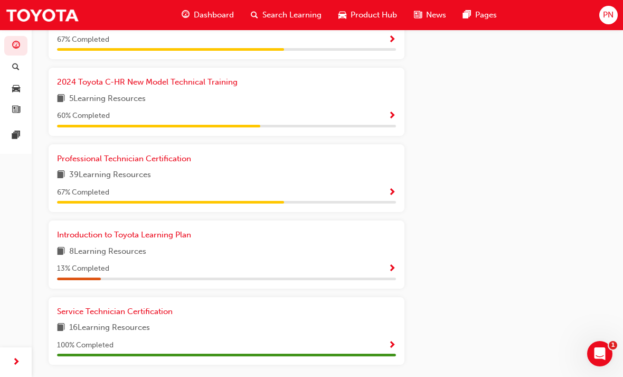
click at [396, 188] on span "Show Progress" at bounding box center [392, 193] width 8 height 10
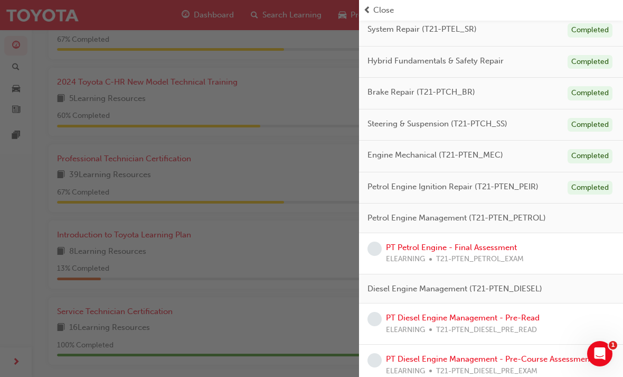
scroll to position [155, 0]
click at [525, 246] on div "PT Petrol Engine - Final Assessment ELEARNING T21-PTEN_PETROL_EXAM" at bounding box center [491, 253] width 247 height 24
click at [396, 247] on link "PT Petrol Engine - Final Assessment" at bounding box center [451, 247] width 131 height 10
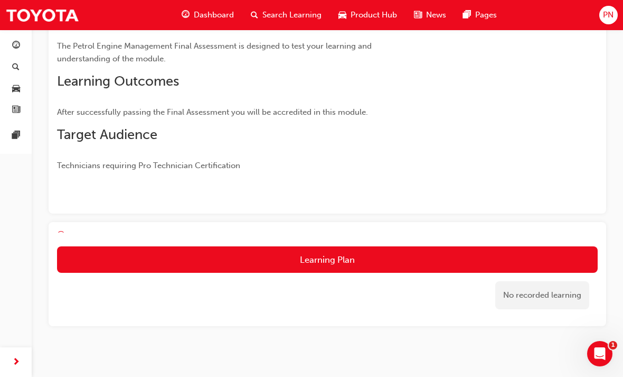
scroll to position [121, 0]
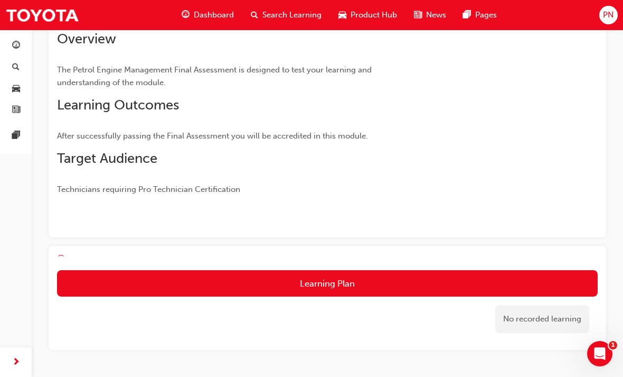
click at [328, 279] on button "Learning Plan" at bounding box center [327, 283] width 541 height 26
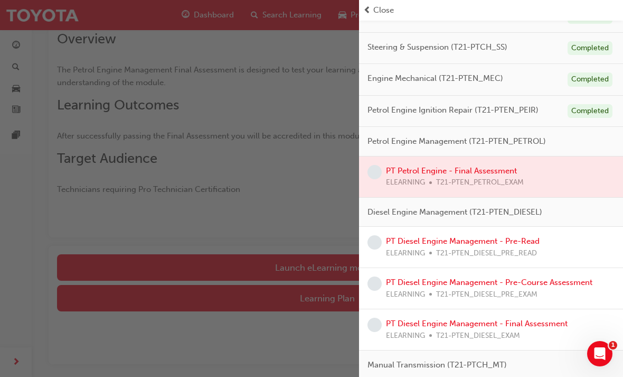
scroll to position [231, 0]
click at [374, 6] on span "Close" at bounding box center [383, 10] width 21 height 12
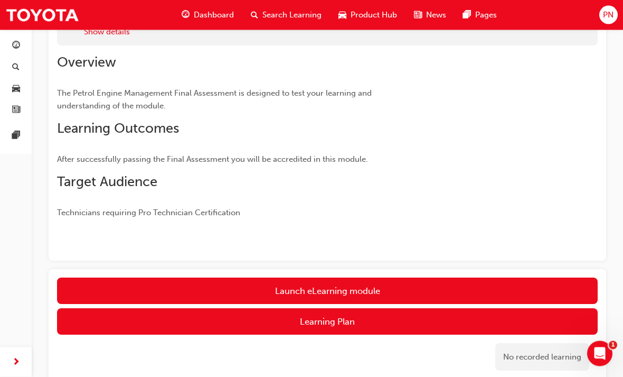
scroll to position [142, 0]
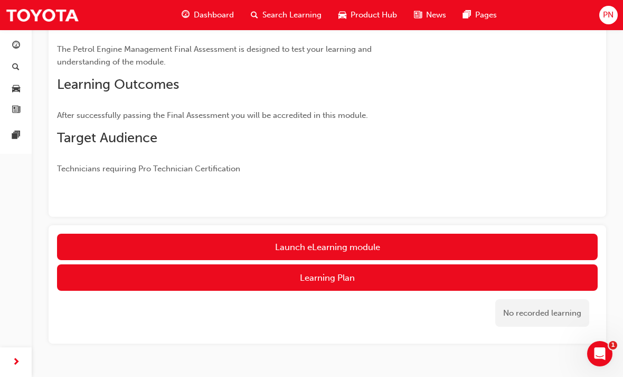
click at [329, 240] on link "Launch eLearning module" at bounding box center [327, 246] width 541 height 26
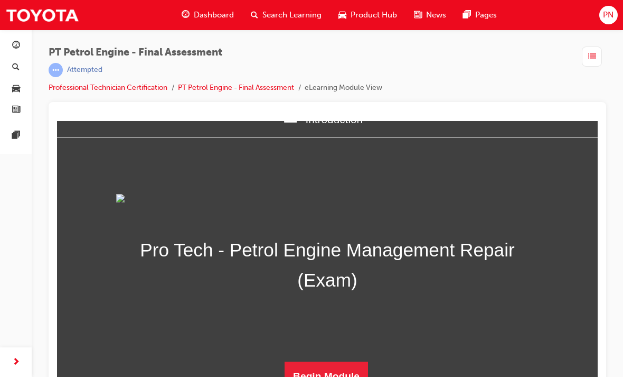
scroll to position [14, 0]
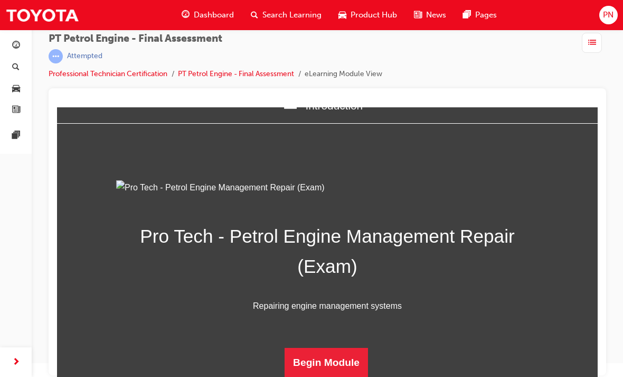
click at [338, 355] on button "Begin Module" at bounding box center [326, 363] width 83 height 30
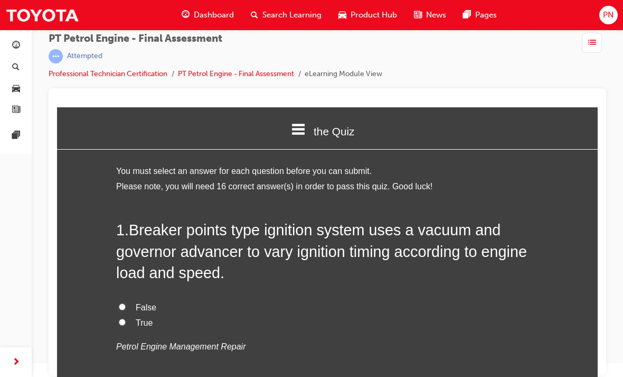
click at [123, 320] on input "True" at bounding box center [122, 322] width 7 height 7
radio input "true"
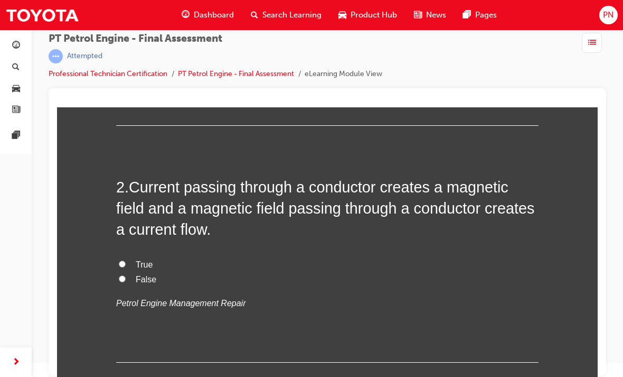
scroll to position [281, 0]
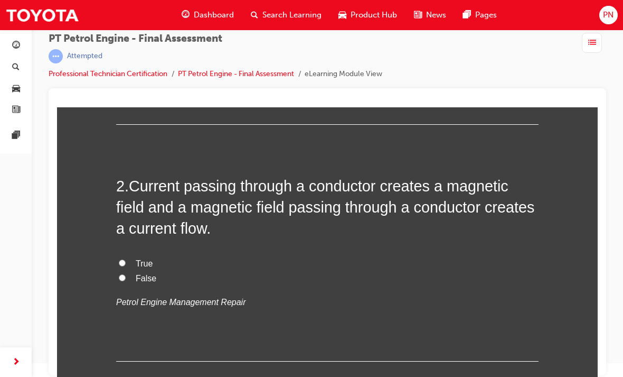
click at [126, 256] on label "True" at bounding box center [327, 263] width 423 height 15
click at [126, 259] on input "True" at bounding box center [122, 262] width 7 height 7
radio input "true"
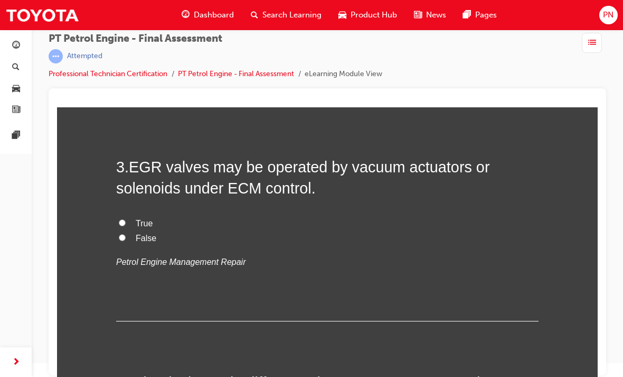
scroll to position [538, 0]
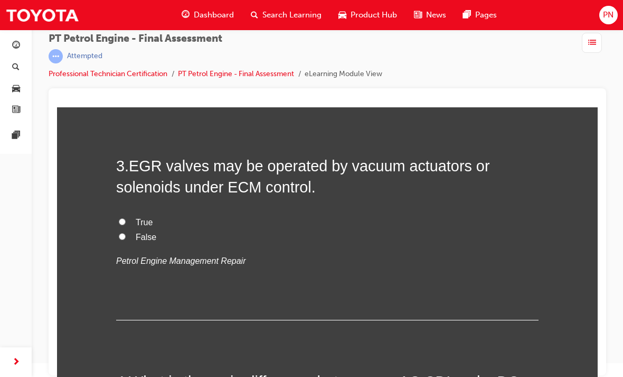
click at [119, 218] on input "True" at bounding box center [122, 221] width 7 height 7
radio input "true"
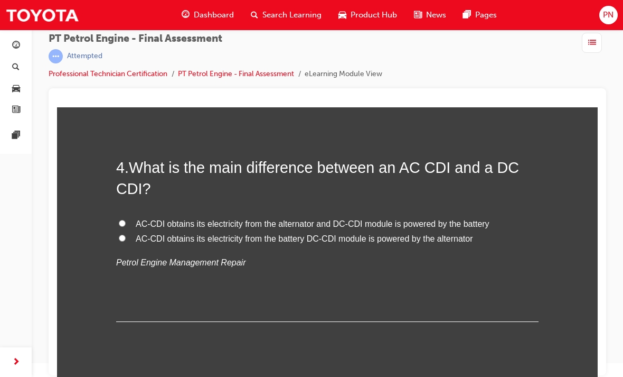
scroll to position [762, 0]
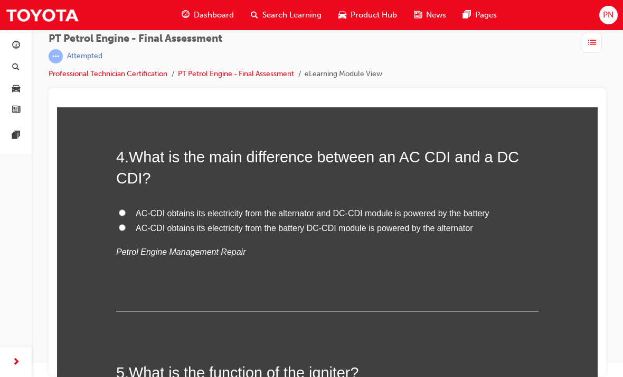
click at [124, 224] on input "AC-CDI obtains its electricity from the battery DC-CDI module is powered by the…" at bounding box center [122, 227] width 7 height 7
radio input "true"
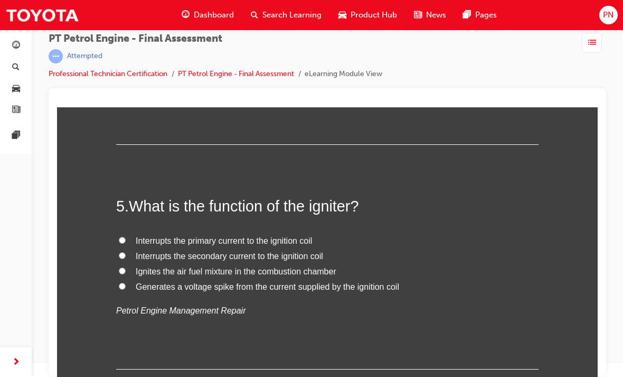
scroll to position [930, 0]
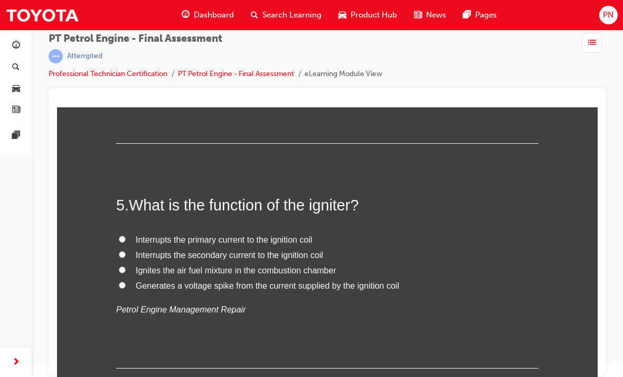
click at [124, 282] on input "Generates a voltage spike from the current supplied by the ignition coil" at bounding box center [122, 285] width 7 height 7
radio input "true"
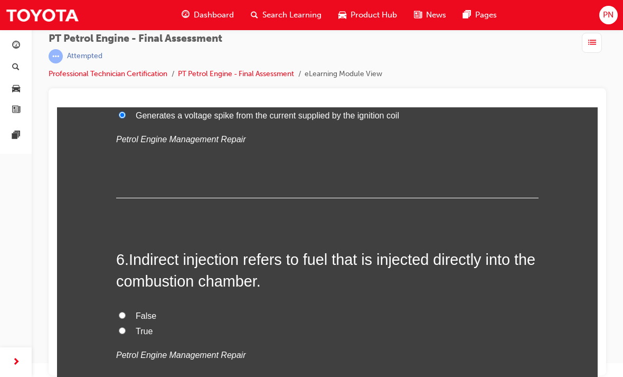
scroll to position [1105, 0]
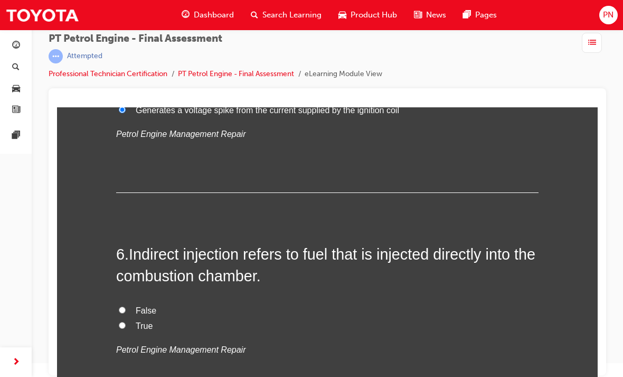
click at [119, 322] on input "True" at bounding box center [122, 325] width 7 height 7
radio input "true"
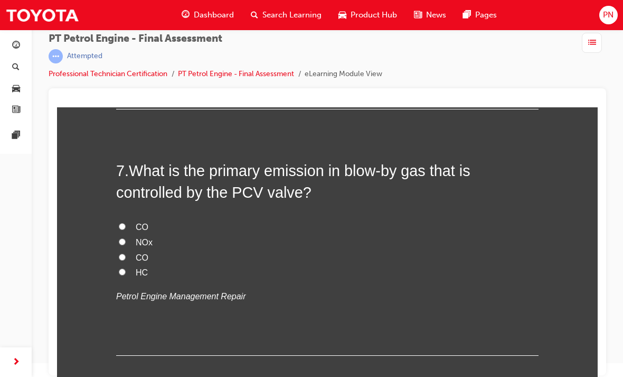
scroll to position [1405, 0]
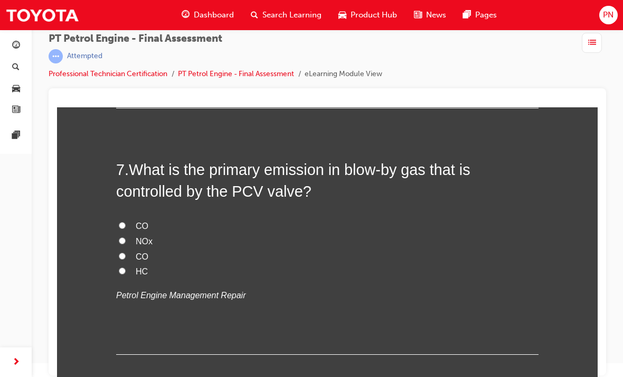
click at [124, 267] on input "HC" at bounding box center [122, 270] width 7 height 7
radio input "true"
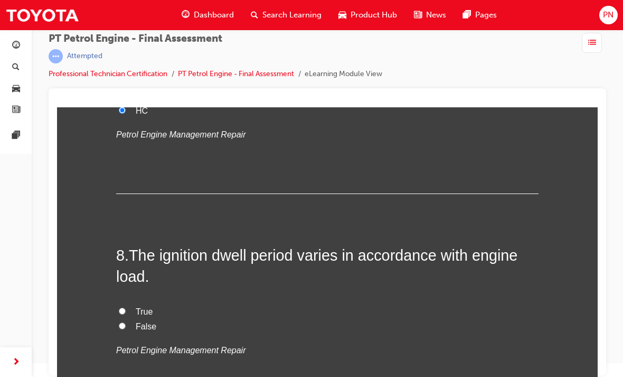
scroll to position [1577, 0]
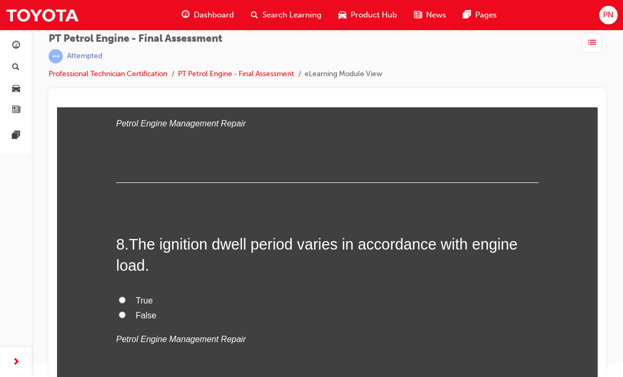
click at [122, 296] on input "True" at bounding box center [122, 299] width 7 height 7
radio input "true"
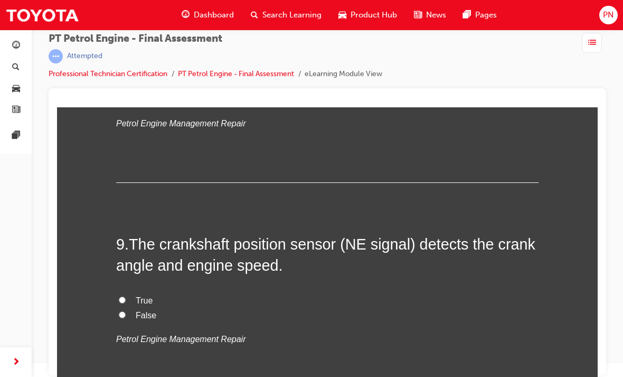
scroll to position [1793, 0]
click at [121, 296] on input "True" at bounding box center [122, 299] width 7 height 7
radio input "true"
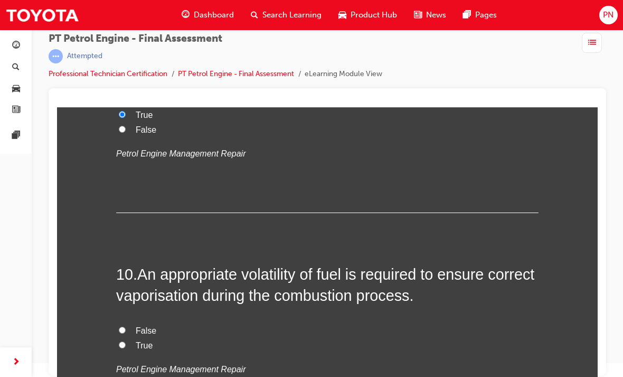
scroll to position [1978, 0]
click at [123, 341] on input "True" at bounding box center [122, 344] width 7 height 7
radio input "true"
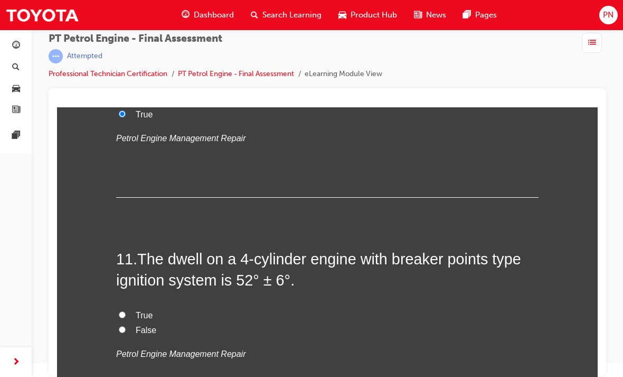
scroll to position [2209, 0]
click at [119, 325] on input "False" at bounding box center [122, 328] width 7 height 7
radio input "true"
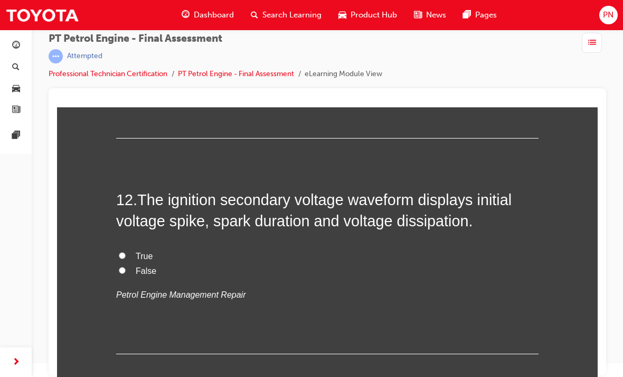
scroll to position [2483, 0]
click at [125, 252] on input "True" at bounding box center [122, 255] width 7 height 7
radio input "true"
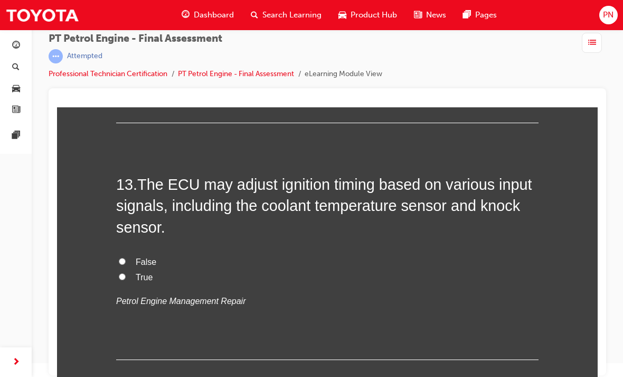
scroll to position [2711, 0]
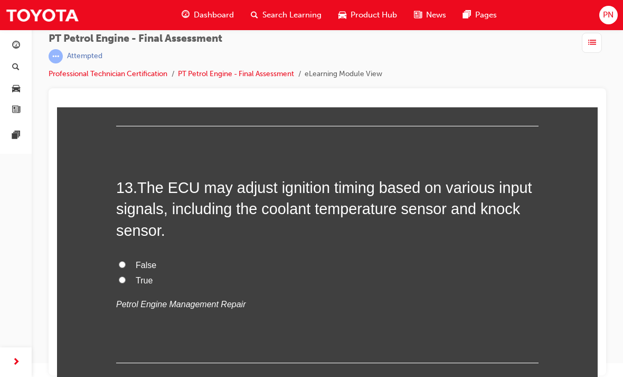
click at [119, 276] on input "True" at bounding box center [122, 279] width 7 height 7
radio input "true"
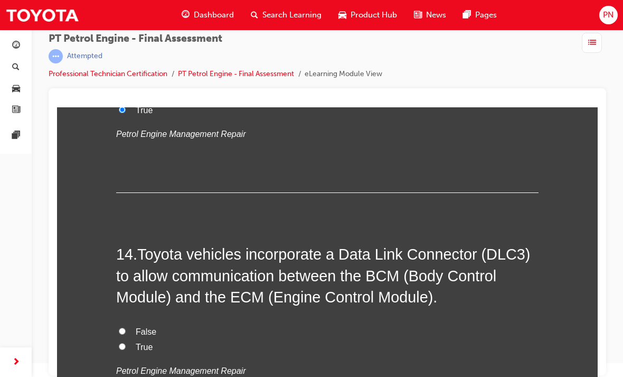
scroll to position [2883, 0]
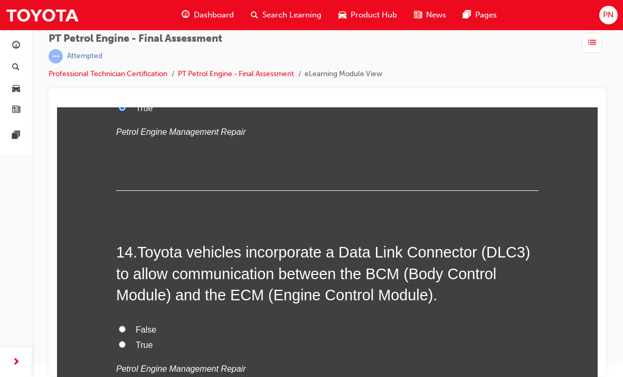
click at [125, 341] on input "True" at bounding box center [122, 344] width 7 height 7
radio input "true"
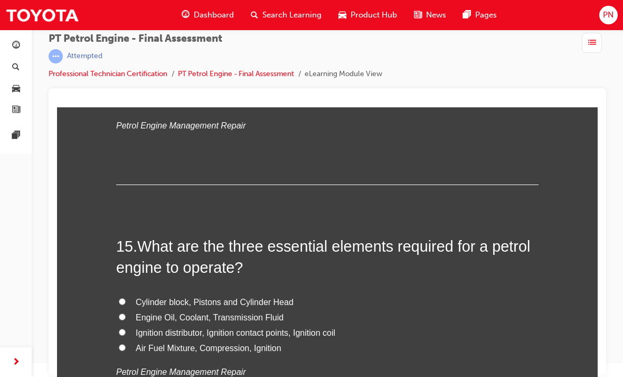
scroll to position [3127, 0]
click at [124, 343] on input "Air Fuel Mixture, Compression, Ignition" at bounding box center [122, 346] width 7 height 7
radio input "true"
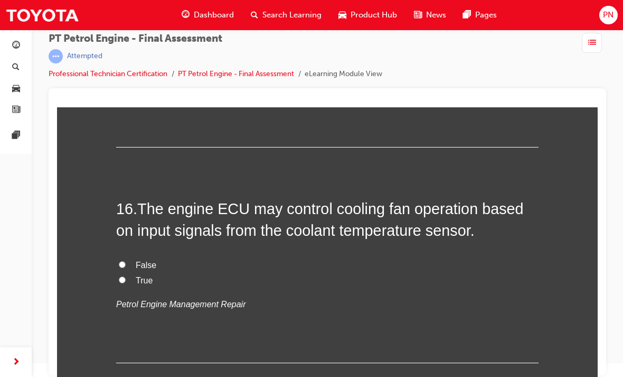
scroll to position [3409, 0]
click at [124, 277] on input "True" at bounding box center [122, 280] width 7 height 7
radio input "true"
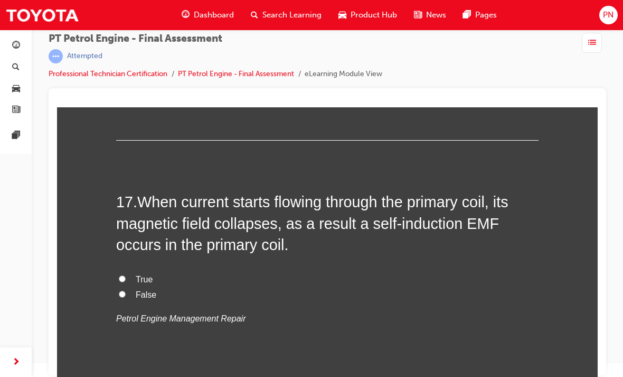
scroll to position [3633, 0]
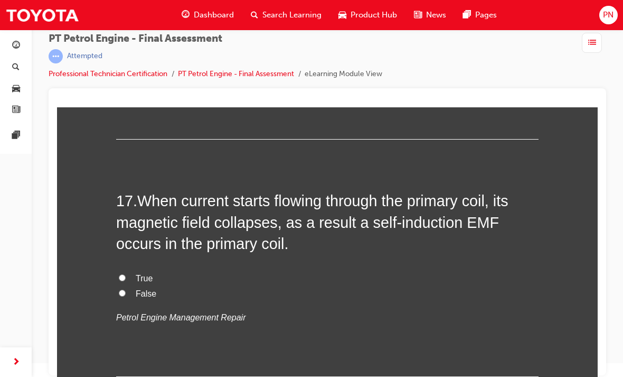
click at [123, 274] on input "True" at bounding box center [122, 277] width 7 height 7
radio input "true"
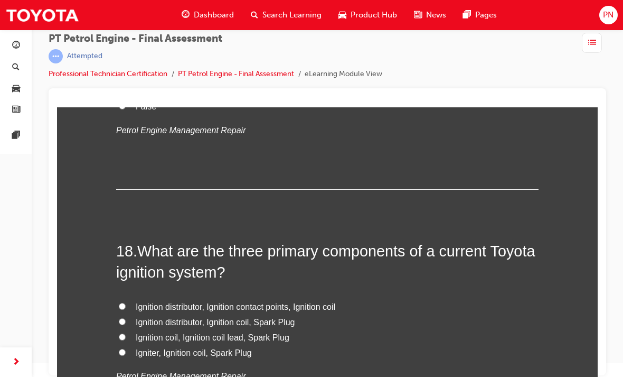
scroll to position [3821, 0]
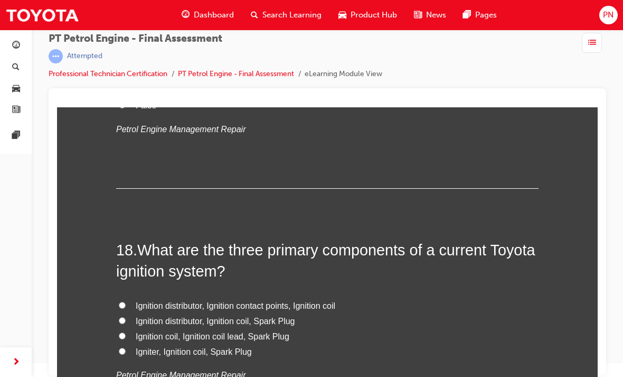
click at [119, 317] on input "Ignition distributor, Ignition coil, Spark Plug" at bounding box center [122, 320] width 7 height 7
radio input "true"
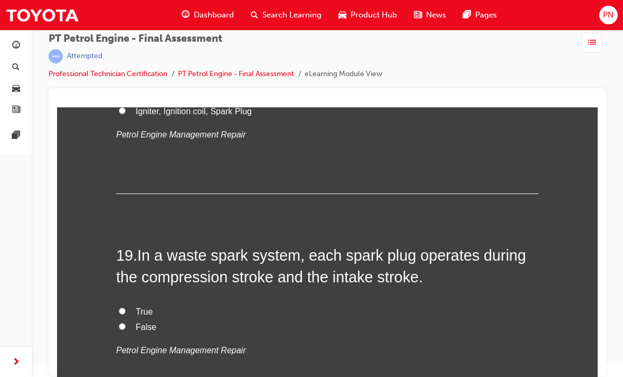
scroll to position [4076, 0]
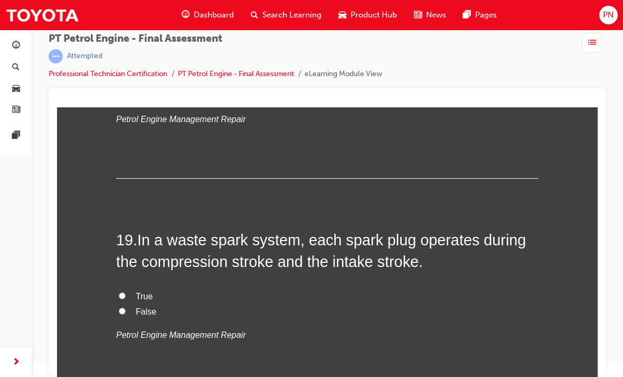
click at [117, 304] on label "False" at bounding box center [327, 311] width 423 height 15
click at [119, 307] on input "False" at bounding box center [122, 310] width 7 height 7
radio input "true"
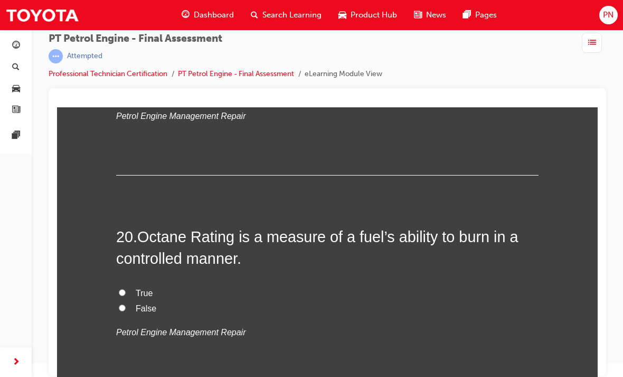
scroll to position [4296, 0]
click at [122, 288] on input "True" at bounding box center [122, 291] width 7 height 7
radio input "true"
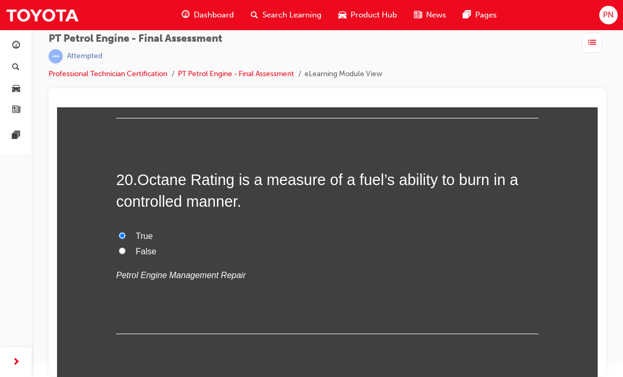
scroll to position [4351, 0]
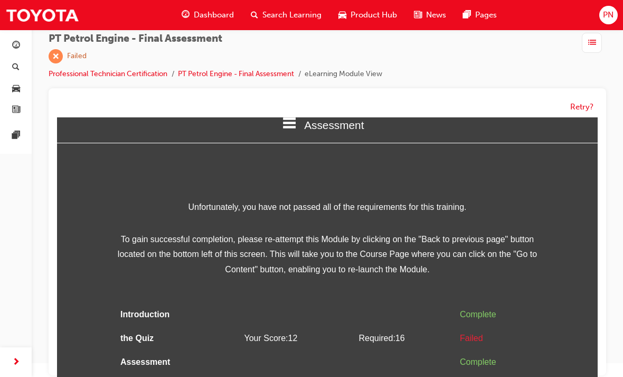
scroll to position [23, 0]
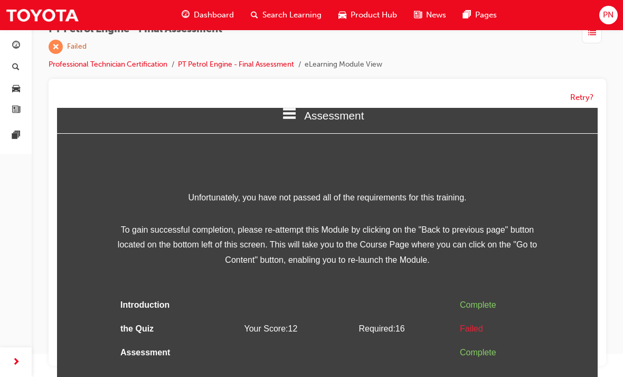
click at [206, 15] on span "Dashboard" at bounding box center [214, 15] width 40 height 12
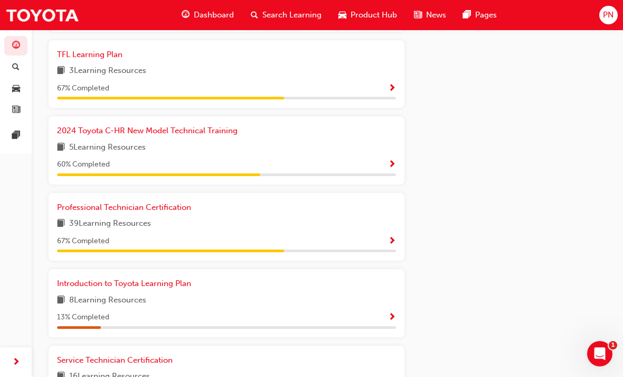
scroll to position [562, 0]
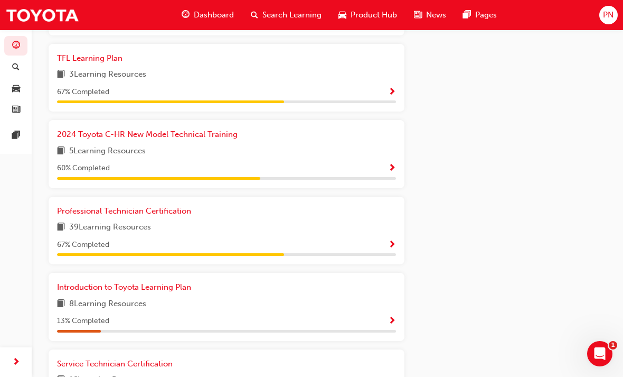
click at [605, 352] on icon "Open Intercom Messenger" at bounding box center [600, 353] width 17 height 17
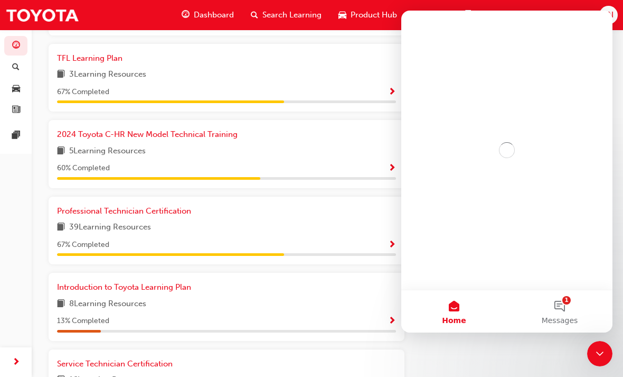
scroll to position [0, 0]
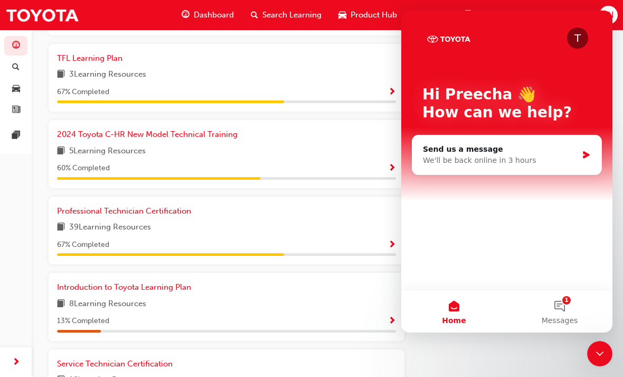
click at [569, 332] on button "1 Messages" at bounding box center [560, 311] width 106 height 42
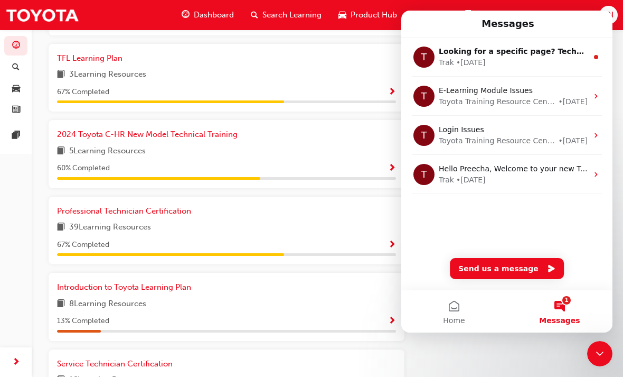
click at [355, 358] on div "Service Technician Certification" at bounding box center [226, 364] width 339 height 12
click at [582, 257] on div "T Looking for a specific page? Technical, Toyota Network Training, Technical Tr…" at bounding box center [506, 164] width 211 height 252
click at [511, 242] on div "T Looking for a specific page? Technical, Toyota Network Training, Technical Tr…" at bounding box center [506, 164] width 211 height 252
click at [360, 358] on div "Service Technician Certification" at bounding box center [226, 364] width 339 height 12
click at [603, 347] on icon "Close Intercom Messenger" at bounding box center [600, 353] width 13 height 13
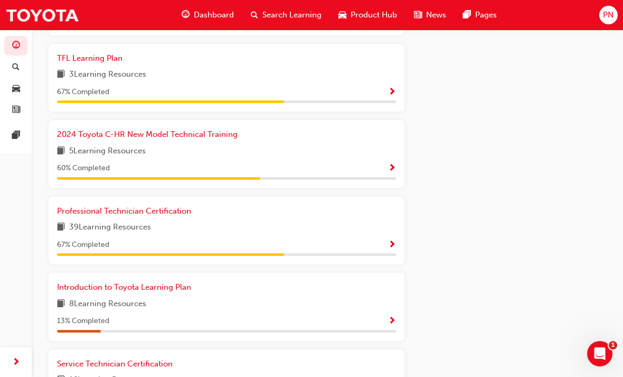
click at [334, 349] on div "Service Technician Certification 16 Learning Resources 100 % Completed" at bounding box center [227, 383] width 356 height 68
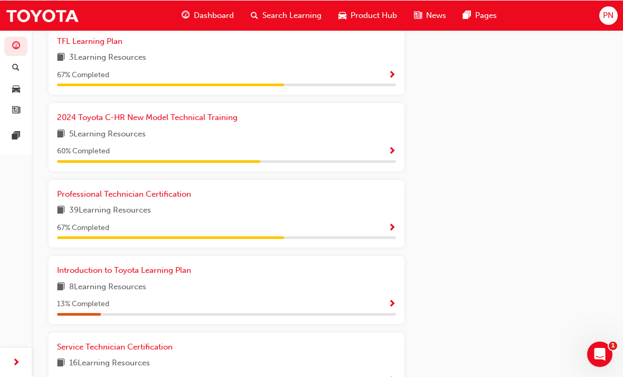
scroll to position [579, 0]
